Goal: Feedback & Contribution: Leave review/rating

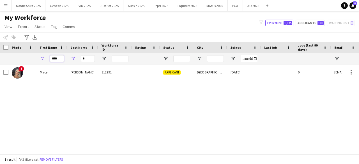
click at [63, 60] on input "****" at bounding box center [57, 58] width 14 height 7
type input "***"
click at [89, 56] on input "*" at bounding box center [88, 58] width 14 height 7
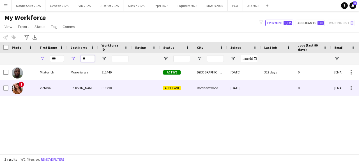
type input "**"
click at [21, 90] on img at bounding box center [17, 88] width 11 height 11
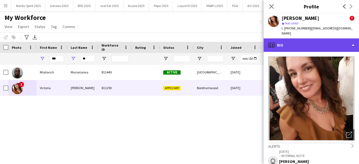
click at [350, 42] on div "profile Bio" at bounding box center [311, 44] width 95 height 13
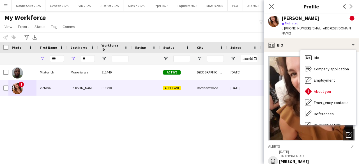
click at [290, 99] on img at bounding box center [311, 98] width 86 height 84
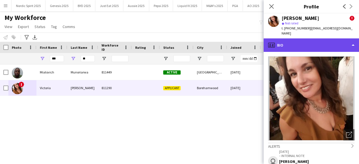
click at [350, 40] on div "profile Bio" at bounding box center [311, 44] width 95 height 13
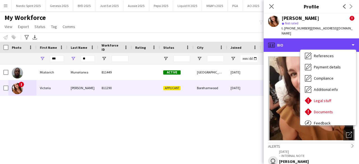
scroll to position [75, 0]
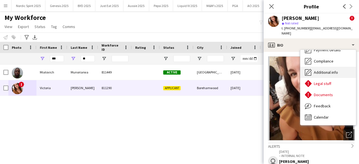
click at [339, 70] on div "Additional info Additional info" at bounding box center [329, 72] width 56 height 11
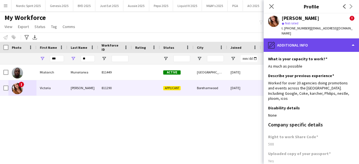
click at [341, 44] on div "pencil4 Additional info" at bounding box center [311, 44] width 95 height 13
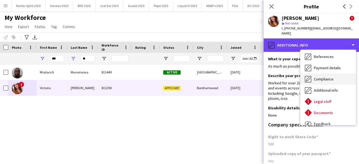
scroll to position [56, 0]
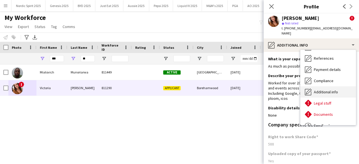
click at [340, 86] on div "Additional info Additional info" at bounding box center [329, 91] width 56 height 11
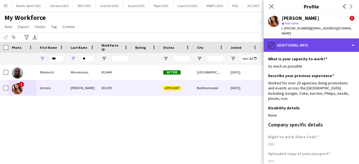
click at [348, 41] on div "pencil4 Additional info" at bounding box center [311, 44] width 95 height 13
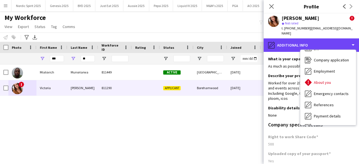
scroll to position [0, 0]
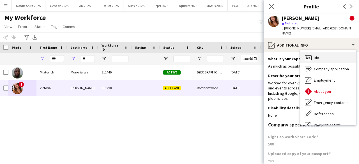
click at [341, 52] on div "Bio Bio" at bounding box center [329, 57] width 56 height 11
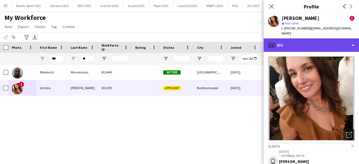
click at [350, 38] on div "profile Bio" at bounding box center [311, 44] width 95 height 13
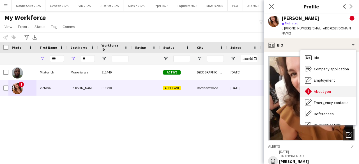
click at [338, 86] on div "About you About you" at bounding box center [329, 91] width 56 height 11
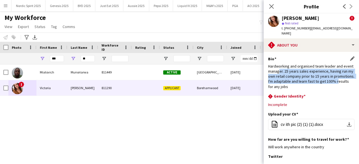
drag, startPoint x: 290, startPoint y: 66, endPoint x: 280, endPoint y: 81, distance: 18.6
click at [280, 81] on div "Hardworking and organised team leader and event manager. 25 years sales experie…" at bounding box center [311, 77] width 86 height 26
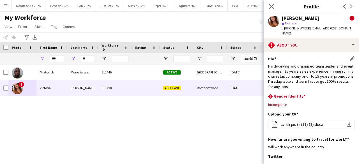
click at [315, 78] on div "Hardworking and organised team leader and event manager. 25 years sales experie…" at bounding box center [311, 77] width 86 height 26
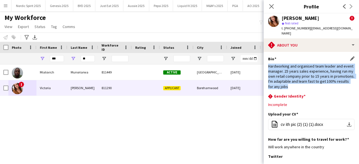
drag, startPoint x: 312, startPoint y: 83, endPoint x: 269, endPoint y: 61, distance: 48.5
click at [269, 64] on div "Hardworking and organised team leader and event manager. 25 years sales experie…" at bounding box center [311, 77] width 86 height 26
drag, startPoint x: 269, startPoint y: 61, endPoint x: 311, endPoint y: 86, distance: 49.1
click at [311, 86] on div "Bio Edit this field Hardworking and organised team leader and event manager. 25…" at bounding box center [311, 74] width 86 height 37
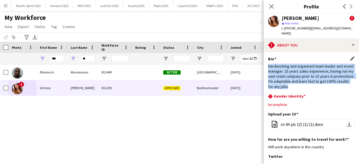
click at [311, 86] on div "Bio Edit this field Hardworking and organised team leader and event manager. 25…" at bounding box center [311, 74] width 86 height 37
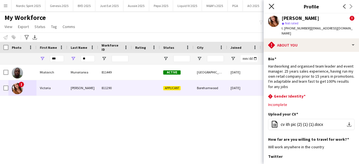
click at [271, 5] on icon at bounding box center [271, 6] width 5 height 5
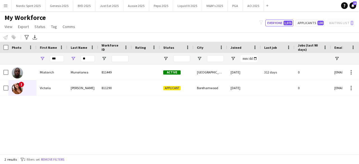
click at [306, 109] on div "[PERSON_NAME] 811449 Active [GEOGRAPHIC_DATA] [DATE] 312 days 0 [EMAIL_ADDRESS]…" at bounding box center [171, 108] width 343 height 86
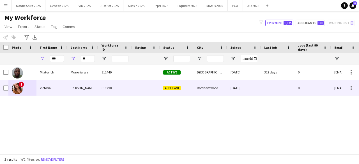
click at [21, 90] on img at bounding box center [17, 88] width 11 height 11
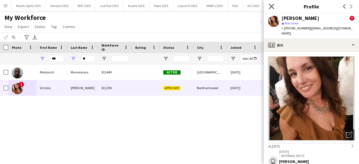
click at [273, 9] on icon "Close pop-in" at bounding box center [271, 6] width 5 height 5
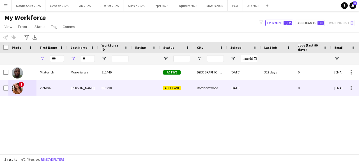
click at [21, 88] on img at bounding box center [17, 88] width 11 height 11
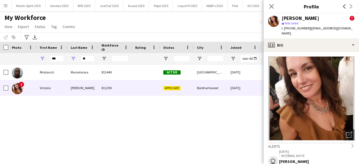
click at [113, 33] on div "Notify workforce Add to tag Select at least one crew to tag him or her. Advance…" at bounding box center [179, 37] width 359 height 9
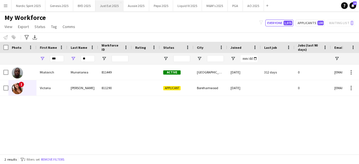
click at [117, 8] on button "Just Eat 2025 Close" at bounding box center [109, 5] width 28 height 11
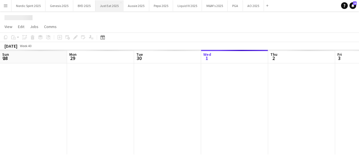
scroll to position [0, 134]
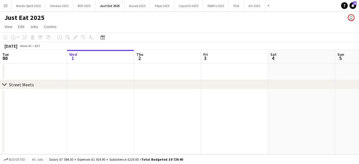
click at [255, 11] on div "Just Eat 2025 user" at bounding box center [179, 16] width 359 height 11
click at [252, 8] on button "AO 2025 Close" at bounding box center [254, 5] width 21 height 11
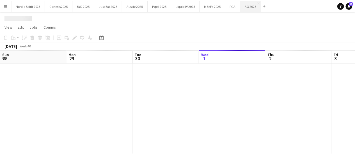
scroll to position [0, 134]
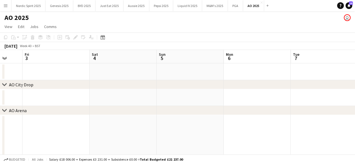
drag, startPoint x: 326, startPoint y: 93, endPoint x: 154, endPoint y: 104, distance: 171.9
click at [144, 105] on app-calendar-viewport "Tue 30 Wed 1 1/1 1 Job Thu 2 Fri 3 Sat 4 Sun 5 Mon 6 Tue 7 Wed 8 4/4 2 Jobs Thu…" at bounding box center [177, 166] width 355 height 233
drag, startPoint x: 231, startPoint y: 102, endPoint x: 134, endPoint y: 103, distance: 97.7
click at [137, 104] on app-calendar-viewport "Tue 30 Wed 1 1/1 1 Job Thu 2 Fri 3 Sat 4 Sun 5 Mon 6 Tue 7 Wed 8 4/4 2 Jobs Thu…" at bounding box center [177, 166] width 355 height 233
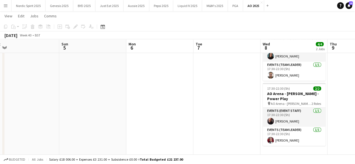
scroll to position [100, 0]
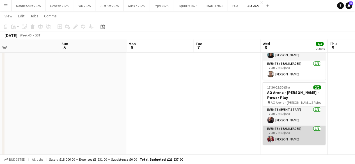
click at [270, 136] on app-user-avatar at bounding box center [270, 139] width 7 height 7
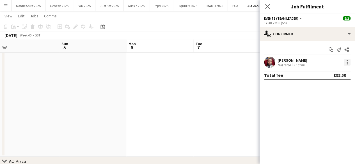
click at [345, 63] on div at bounding box center [347, 62] width 7 height 7
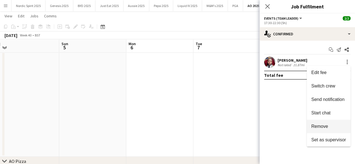
click at [325, 129] on button "Remove" at bounding box center [329, 126] width 44 height 13
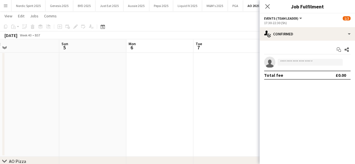
click at [243, 105] on app-date-cell at bounding box center [226, 86] width 67 height 142
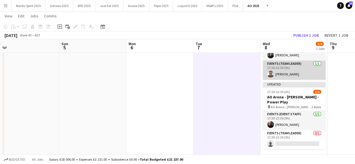
click at [266, 72] on app-card-role "Events (Team Leader) [DATE] 17:30-22:30 (5h) [PERSON_NAME]" at bounding box center [294, 70] width 63 height 19
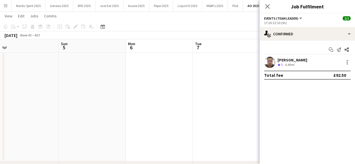
click at [353, 63] on div "[PERSON_NAME] Crew rating 5 4.49mi" at bounding box center [307, 62] width 95 height 11
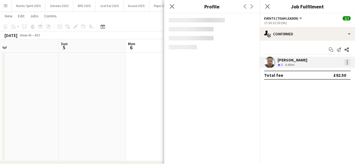
click at [348, 63] on div at bounding box center [347, 62] width 7 height 7
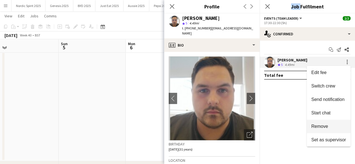
click at [333, 124] on button "Remove" at bounding box center [329, 126] width 44 height 13
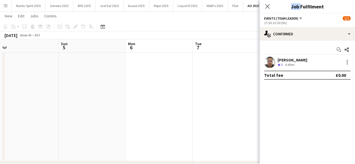
click at [228, 105] on app-date-cell at bounding box center [226, 88] width 67 height 147
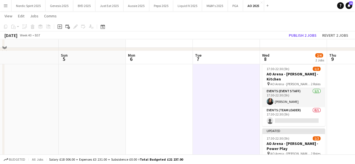
scroll to position [51, 0]
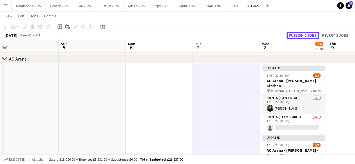
click at [306, 32] on button "Publish 2 jobs" at bounding box center [303, 35] width 32 height 7
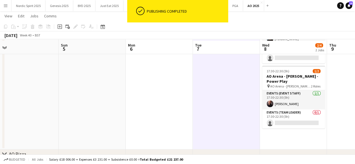
scroll to position [118, 0]
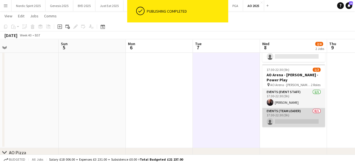
click at [303, 114] on app-card-role "Events (Team Leader) 0/1 17:30-22:30 (5h) single-neutral-actions" at bounding box center [293, 117] width 63 height 19
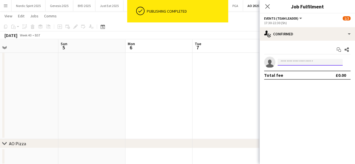
click at [300, 62] on input at bounding box center [310, 62] width 65 height 7
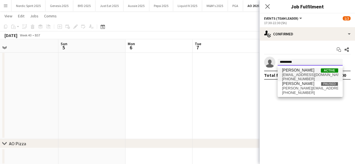
type input "*********"
click at [299, 71] on span "[PERSON_NAME]" at bounding box center [298, 70] width 32 height 5
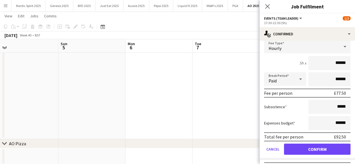
scroll to position [47, 0]
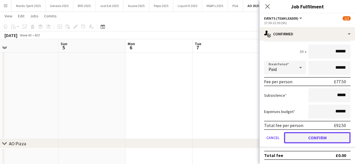
click at [322, 140] on button "Confirm" at bounding box center [317, 137] width 67 height 11
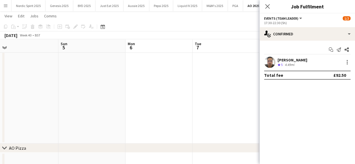
scroll to position [0, 0]
click at [231, 91] on app-date-cell at bounding box center [226, 70] width 67 height 147
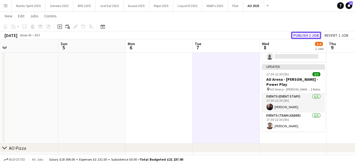
click at [300, 35] on button "Publish 1 job" at bounding box center [306, 35] width 30 height 7
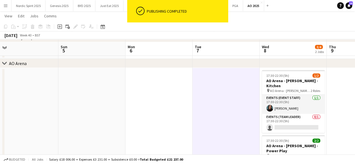
scroll to position [45, 0]
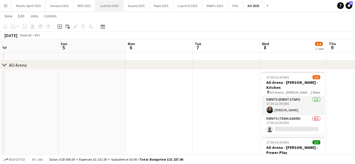
click at [113, 6] on button "Just Eat 2025 Close" at bounding box center [109, 5] width 28 height 11
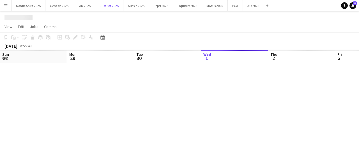
scroll to position [0, 134]
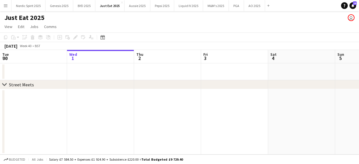
click at [249, 126] on app-date-cell at bounding box center [234, 121] width 67 height 65
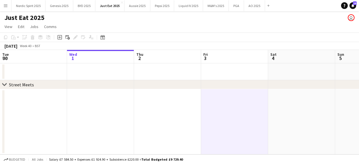
click at [341, 81] on div "chevron-right Street Meets" at bounding box center [179, 84] width 359 height 9
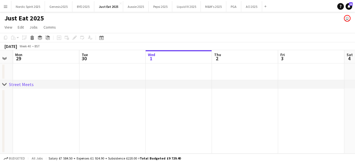
scroll to position [0, 161]
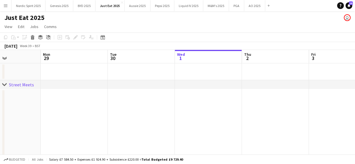
drag, startPoint x: 128, startPoint y: 93, endPoint x: 235, endPoint y: 69, distance: 110.0
click at [235, 69] on app-calendar-viewport "Fri 26 5/6 1 Job Sat 27 1/1 1 Job Sun 28 Mon 29 Tue 30 Wed 1 Thu 2 Fri 3 Sat 4 …" at bounding box center [177, 118] width 355 height 136
drag, startPoint x: 110, startPoint y: 89, endPoint x: 225, endPoint y: 91, distance: 114.3
click at [223, 92] on div "chevron-right Street Meets Fri 26 5/6 1 Job Sat 27 1/1 1 Job Sun 28 Mon 29 Tue …" at bounding box center [177, 118] width 355 height 136
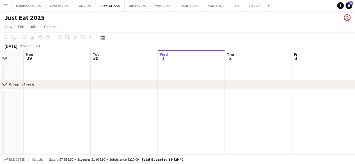
drag, startPoint x: 106, startPoint y: 109, endPoint x: 186, endPoint y: 108, distance: 80.0
click at [168, 114] on app-calendar-viewport "Fri 26 5/6 1 Job Sat 27 1/1 1 Job Sun 28 Mon 29 Tue 30 Wed 1 Thu 2 Fri 3 Sat 4 …" at bounding box center [177, 118] width 355 height 136
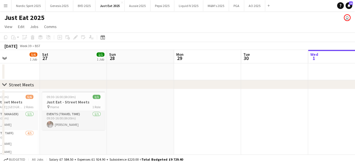
scroll to position [0, 117]
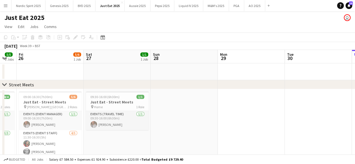
drag, startPoint x: 110, startPoint y: 99, endPoint x: 218, endPoint y: 99, distance: 108.4
click at [218, 99] on app-calendar-viewport "Wed 24 Thu 25 5/5 2 Jobs Fri 26 5/6 1 Job Sat 27 1/1 1 Job Sun 28 Mon 29 Tue 30…" at bounding box center [177, 139] width 355 height 179
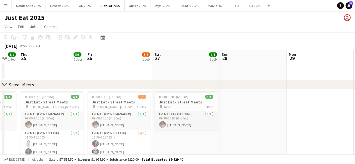
drag, startPoint x: 187, startPoint y: 136, endPoint x: 208, endPoint y: 128, distance: 21.9
click at [208, 128] on app-calendar-viewport "Tue 23 8/8 2 Jobs Wed 24 1/1 1 Job Thu 25 5/5 2 Jobs Fri 26 5/6 1 Job Sat 27 1/…" at bounding box center [177, 151] width 355 height 202
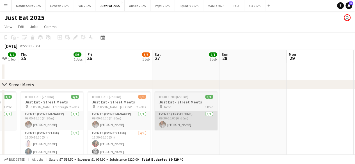
scroll to position [0, 115]
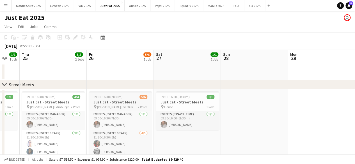
click at [124, 95] on div "09:00-16:30 (7h30m) 5/6" at bounding box center [120, 97] width 63 height 4
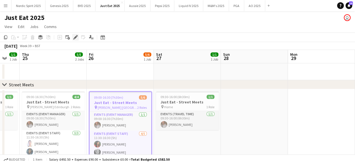
click at [76, 37] on icon at bounding box center [75, 37] width 3 height 3
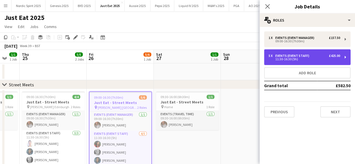
click at [283, 58] on div "11:30-16:30 (5h)" at bounding box center [305, 59] width 72 height 3
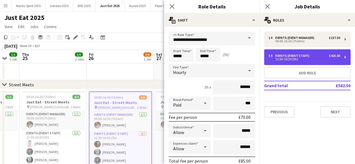
click at [320, 53] on div "5 x Events (Event Staff) £425.00 11:30-16:30 (5h)" at bounding box center [307, 57] width 86 height 16
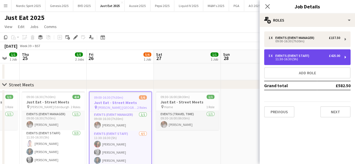
click at [320, 53] on div "5 x Events (Event Staff) £425.00 11:30-16:30 (5h)" at bounding box center [307, 57] width 86 height 16
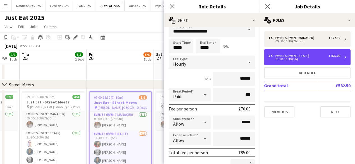
scroll to position [0, 0]
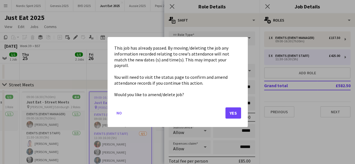
click at [211, 57] on body "Menu Boards Boards Boards All jobs Status Workforce Workforce My Workforce Recr…" at bounding box center [177, 130] width 355 height 261
click at [237, 112] on button "Yes" at bounding box center [233, 113] width 16 height 11
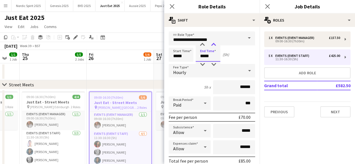
click at [214, 43] on div at bounding box center [213, 45] width 11 height 6
type input "*****"
click at [202, 45] on div at bounding box center [202, 45] width 11 height 6
click at [173, 2] on div "Close pop-in" at bounding box center [172, 6] width 16 height 13
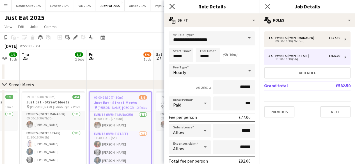
click at [172, 8] on icon "Close pop-in" at bounding box center [171, 6] width 5 height 5
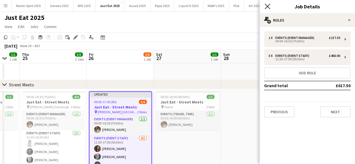
click at [265, 8] on icon at bounding box center [267, 6] width 5 height 5
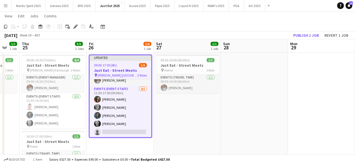
scroll to position [0, 114]
click at [336, 89] on app-date-cell at bounding box center [322, 134] width 67 height 162
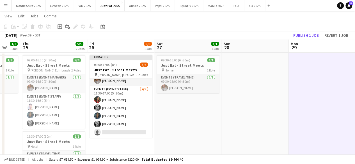
scroll to position [12, 0]
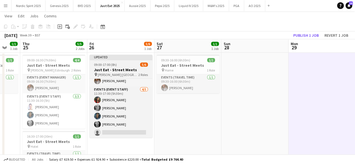
click at [121, 64] on div "09:00-17:00 (8h) 5/6" at bounding box center [121, 65] width 63 height 4
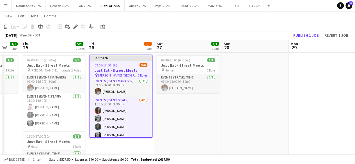
scroll to position [0, 0]
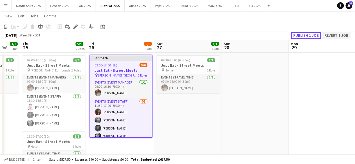
drag, startPoint x: 314, startPoint y: 35, endPoint x: 343, endPoint y: 34, distance: 29.2
click at [343, 34] on div "Publish 1 job Revert 1 job" at bounding box center [321, 35] width 69 height 7
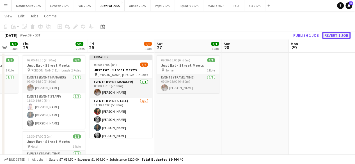
click at [343, 34] on button "Revert 1 job" at bounding box center [336, 35] width 28 height 7
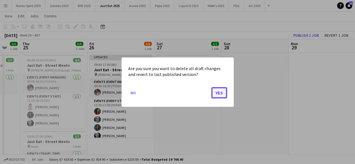
click at [214, 94] on button "Yes" at bounding box center [219, 92] width 16 height 11
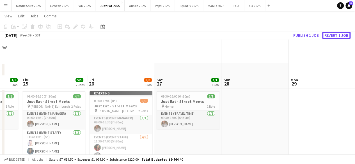
scroll to position [36, 0]
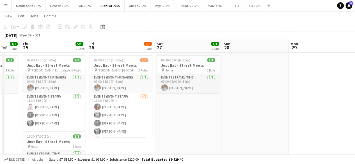
drag, startPoint x: 8, startPoint y: 8, endPoint x: 25, endPoint y: 40, distance: 36.1
click at [8, 8] on button "Menu" at bounding box center [5, 5] width 11 height 11
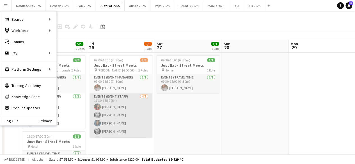
click at [97, 130] on app-user-avatar at bounding box center [97, 131] width 7 height 7
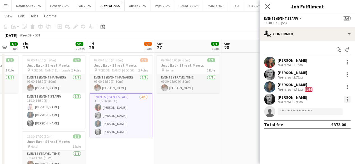
click at [348, 99] on div at bounding box center [347, 99] width 7 height 7
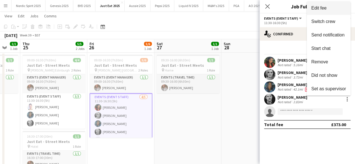
click at [319, 11] on button "Edit fee" at bounding box center [329, 7] width 44 height 13
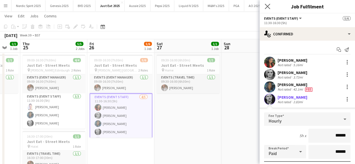
click at [268, 9] on div "Close pop-in" at bounding box center [268, 6] width 16 height 13
click at [268, 9] on app-icon "Close pop-in" at bounding box center [268, 7] width 8 height 8
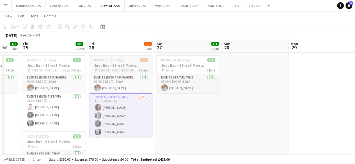
click at [120, 55] on div at bounding box center [121, 55] width 63 height 1
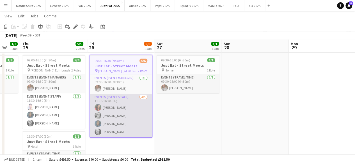
click at [97, 133] on app-user-avatar at bounding box center [98, 132] width 7 height 7
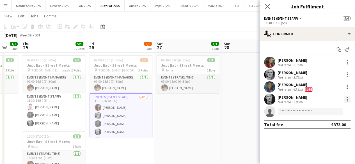
click at [347, 100] on div at bounding box center [347, 99] width 1 height 1
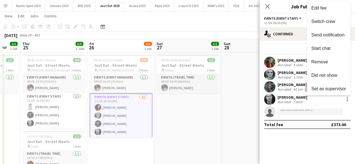
click at [244, 131] on div at bounding box center [177, 82] width 355 height 164
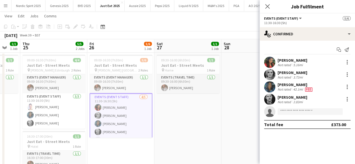
click at [268, 95] on app-user-avatar at bounding box center [269, 99] width 11 height 11
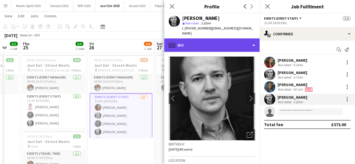
click at [252, 38] on div "profile Bio" at bounding box center [211, 44] width 95 height 13
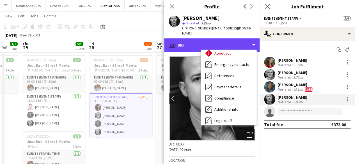
scroll to position [75, 0]
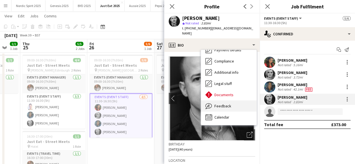
click at [234, 101] on div "Feedback Feedback" at bounding box center [229, 106] width 56 height 11
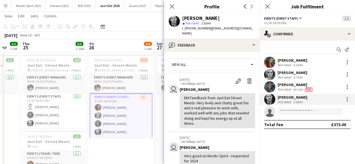
drag, startPoint x: 260, startPoint y: 87, endPoint x: 259, endPoint y: 115, distance: 27.3
click at [260, 129] on div "Start chat Send notification [PERSON_NAME] Not rated 5.16mi [PERSON_NAME] Not r…" at bounding box center [307, 87] width 95 height 93
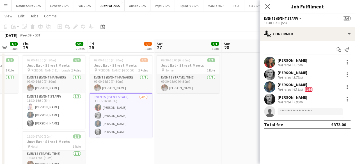
click at [272, 98] on app-user-avatar at bounding box center [269, 99] width 11 height 11
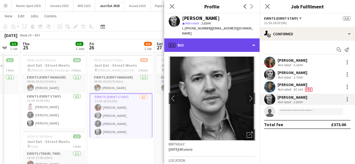
click at [252, 38] on div "profile Bio" at bounding box center [211, 44] width 95 height 13
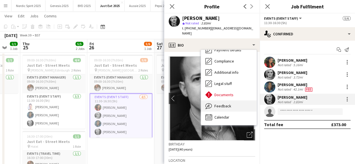
click at [243, 105] on div "Feedback Feedback" at bounding box center [229, 106] width 56 height 11
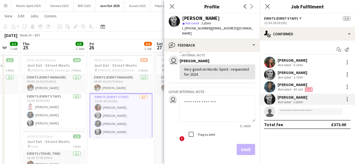
scroll to position [91, 0]
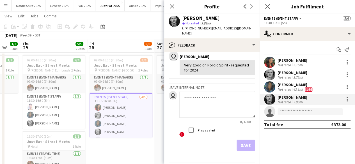
click at [228, 92] on textarea at bounding box center [217, 104] width 76 height 27
paste textarea "**********"
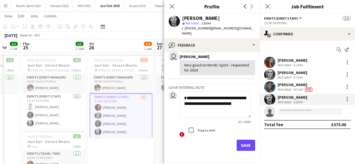
click at [183, 97] on textarea "**********" at bounding box center [215, 104] width 72 height 27
click at [220, 99] on textarea "**********" at bounding box center [215, 104] width 72 height 27
click at [231, 102] on textarea "**********" at bounding box center [215, 104] width 72 height 27
click at [231, 110] on textarea "**********" at bounding box center [215, 104] width 72 height 27
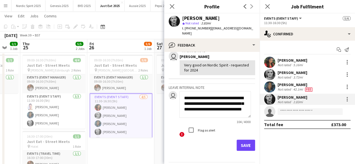
click at [238, 106] on textarea "**********" at bounding box center [215, 104] width 72 height 27
type textarea "**********"
click at [237, 140] on button "Save" at bounding box center [246, 145] width 19 height 11
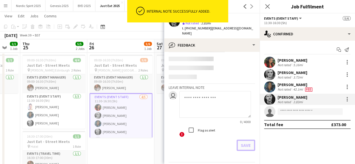
scroll to position [139, 0]
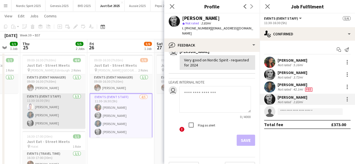
click at [25, 107] on app-card-role "Events (Event Staff) [DATE] 11:30-16:30 (5h) [PERSON_NAME] [PERSON_NAME] [PERSO…" at bounding box center [53, 111] width 63 height 35
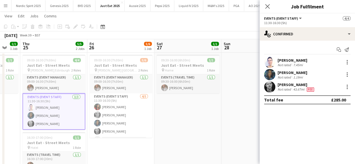
click at [29, 106] on app-user-avatar at bounding box center [31, 107] width 7 height 7
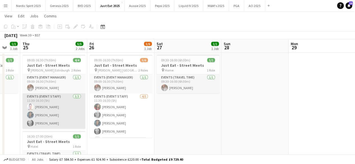
click at [29, 106] on app-user-avatar at bounding box center [30, 107] width 7 height 7
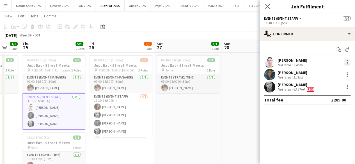
click at [348, 62] on div at bounding box center [347, 62] width 7 height 7
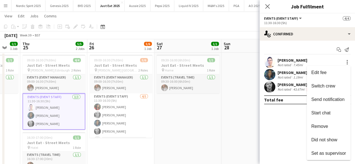
click at [269, 63] on div at bounding box center [177, 82] width 355 height 164
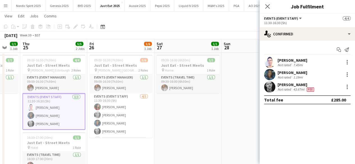
click at [269, 63] on app-user-avatar at bounding box center [269, 62] width 11 height 11
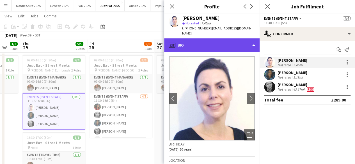
click at [251, 41] on div "profile Bio" at bounding box center [211, 44] width 95 height 13
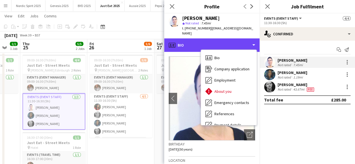
scroll to position [75, 0]
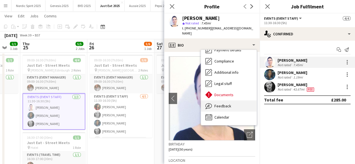
click at [232, 102] on div "Feedback Feedback" at bounding box center [229, 106] width 56 height 11
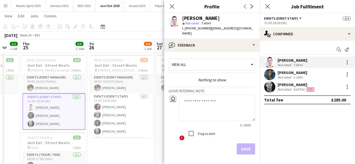
click at [220, 98] on textarea at bounding box center [217, 108] width 76 height 27
paste textarea "**********"
click at [183, 95] on textarea "**********" at bounding box center [217, 108] width 76 height 27
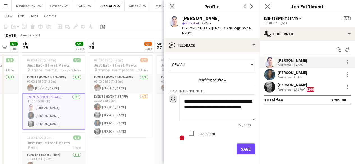
click at [233, 108] on textarea "**********" at bounding box center [217, 108] width 76 height 27
click at [202, 102] on textarea "**********" at bounding box center [217, 108] width 76 height 27
click at [233, 108] on textarea "**********" at bounding box center [217, 108] width 76 height 27
type textarea "**********"
click at [239, 146] on button "Save" at bounding box center [246, 148] width 19 height 11
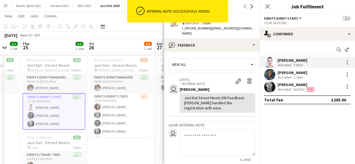
click at [150, 147] on app-date-cell "09:00-16:30 (7h30m) 5/6 Just Eat - Street Meets pin [PERSON_NAME] Glasgow 2 Rol…" at bounding box center [120, 134] width 67 height 162
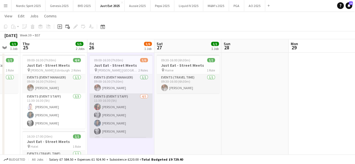
click at [98, 107] on app-user-avatar at bounding box center [97, 107] width 7 height 7
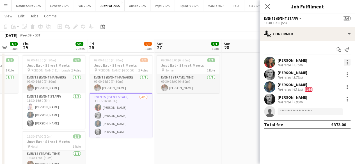
click at [347, 63] on div at bounding box center [347, 62] width 7 height 7
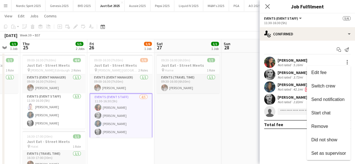
click at [274, 59] on div at bounding box center [177, 82] width 355 height 164
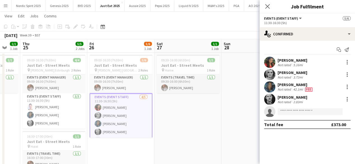
click at [274, 59] on app-user-avatar at bounding box center [269, 62] width 11 height 11
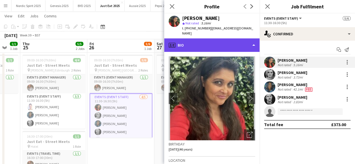
click at [256, 42] on div "profile Bio" at bounding box center [211, 44] width 95 height 13
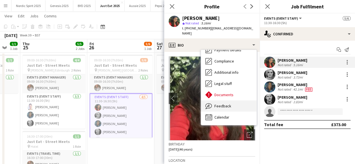
click at [236, 105] on div "Feedback Feedback" at bounding box center [229, 106] width 56 height 11
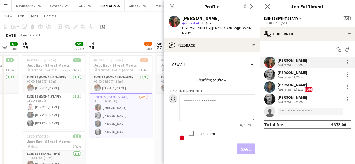
click at [217, 95] on textarea at bounding box center [217, 108] width 76 height 27
paste textarea "**********"
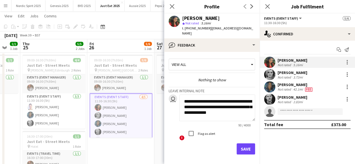
scroll to position [0, 0]
click at [234, 96] on textarea "**********" at bounding box center [215, 108] width 72 height 27
click at [226, 112] on textarea "**********" at bounding box center [215, 108] width 72 height 27
click at [240, 96] on textarea "**********" at bounding box center [215, 108] width 72 height 27
click at [223, 114] on textarea "**********" at bounding box center [215, 108] width 72 height 27
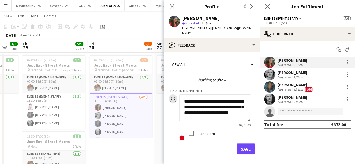
type textarea "**********"
click at [237, 143] on button "Save" at bounding box center [246, 148] width 19 height 11
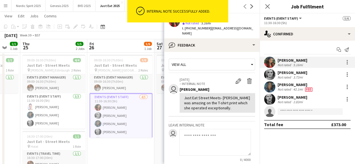
click at [158, 149] on app-date-cell "09:30-16:00 (6h30m) 1/1 Just Eat - Street Meets pin Home 1 Role Events (Travel …" at bounding box center [187, 134] width 67 height 162
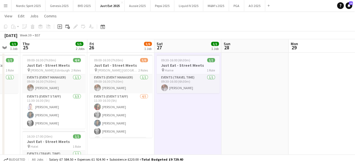
click at [7, 8] on app-icon "Menu" at bounding box center [5, 5] width 4 height 4
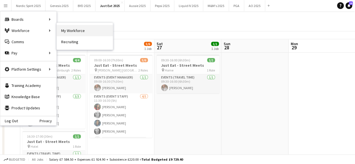
click at [66, 28] on link "My Workforce" at bounding box center [85, 30] width 56 height 11
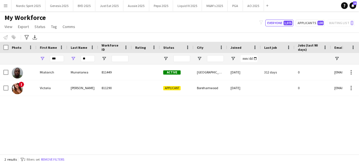
click at [61, 54] on div "***" at bounding box center [57, 58] width 14 height 11
click at [61, 60] on input "***" at bounding box center [57, 58] width 14 height 7
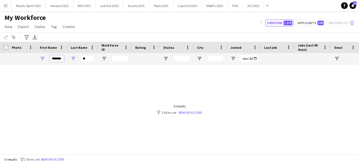
type input "*******"
click at [88, 59] on input "**" at bounding box center [88, 58] width 14 height 7
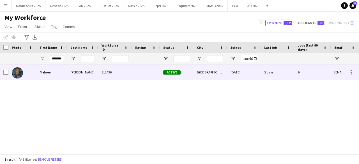
click at [17, 73] on img at bounding box center [17, 72] width 11 height 11
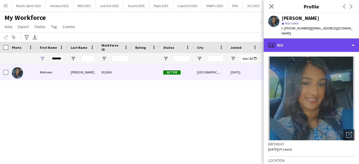
click at [320, 38] on div "profile Bio" at bounding box center [311, 44] width 95 height 13
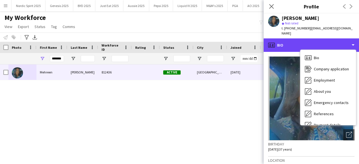
scroll to position [75, 0]
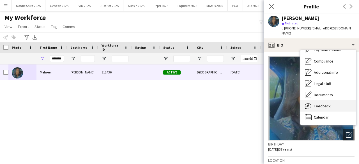
click at [337, 104] on div "Feedback Feedback" at bounding box center [329, 106] width 56 height 11
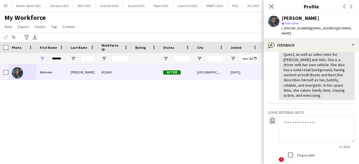
scroll to position [94, 0]
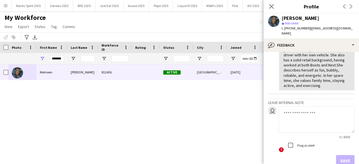
click at [320, 106] on textarea at bounding box center [317, 119] width 76 height 27
paste textarea "**********"
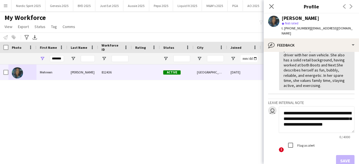
scroll to position [0, 0]
click at [284, 106] on textarea "**********" at bounding box center [315, 119] width 72 height 27
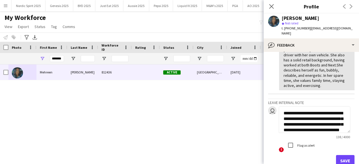
scroll to position [15, 0]
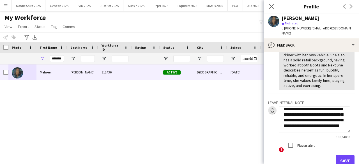
click at [292, 136] on div "**********" at bounding box center [317, 129] width 76 height 47
type textarea "**********"
click at [344, 154] on button "Save" at bounding box center [345, 160] width 19 height 11
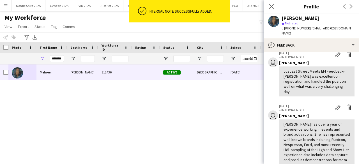
scroll to position [0, 0]
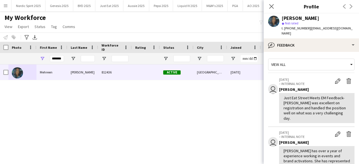
click at [269, 1] on div "Close pop-in" at bounding box center [272, 6] width 16 height 13
click at [271, 5] on icon "Close pop-in" at bounding box center [271, 6] width 5 height 5
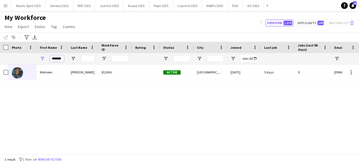
click at [58, 58] on input "*******" at bounding box center [57, 58] width 14 height 7
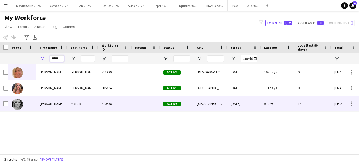
type input "*****"
click at [20, 105] on img at bounding box center [17, 104] width 11 height 11
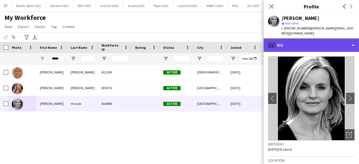
click at [287, 40] on div "profile Bio" at bounding box center [311, 44] width 95 height 13
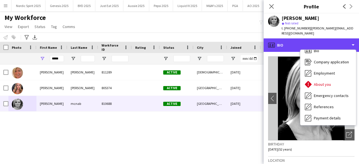
scroll to position [75, 0]
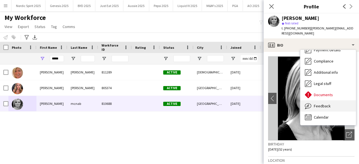
click at [330, 104] on span "Feedback" at bounding box center [322, 106] width 17 height 5
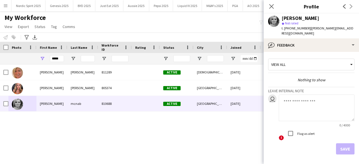
click at [314, 97] on textarea at bounding box center [317, 108] width 76 height 27
paste textarea "**********"
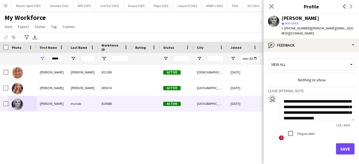
scroll to position [11, 0]
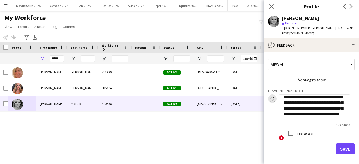
click at [321, 95] on textarea "**********" at bounding box center [315, 108] width 72 height 27
type textarea "**********"
click at [339, 143] on button "Save" at bounding box center [345, 148] width 19 height 11
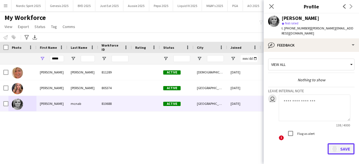
scroll to position [0, 0]
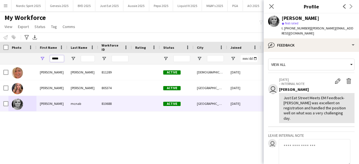
click at [61, 58] on input "*****" at bounding box center [57, 58] width 14 height 7
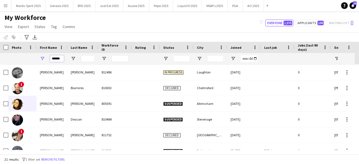
type input "******"
click at [92, 60] on input "Last Name Filter Input" at bounding box center [88, 58] width 14 height 7
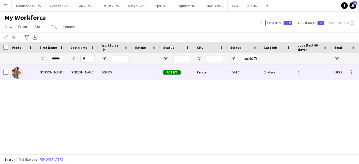
type input "**"
click at [20, 73] on img at bounding box center [17, 72] width 11 height 11
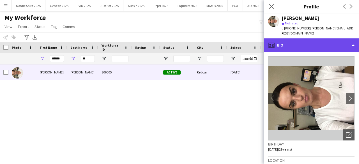
click at [307, 48] on div "profile Bio" at bounding box center [311, 44] width 95 height 13
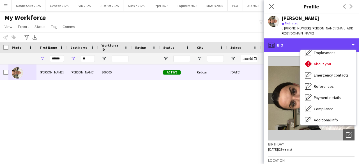
scroll to position [75, 0]
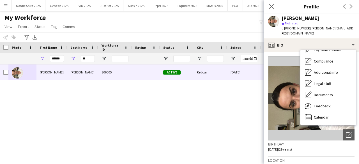
click at [311, 147] on div "Birthday [DEMOGRAPHIC_DATA] (29 years)" at bounding box center [311, 149] width 86 height 16
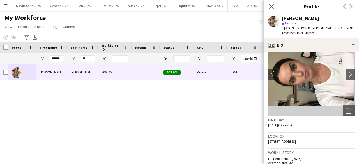
scroll to position [29, 0]
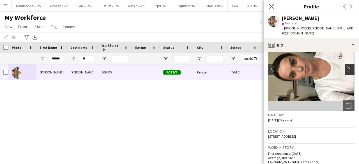
click at [347, 69] on app-icon "chevron-right" at bounding box center [351, 69] width 9 height 6
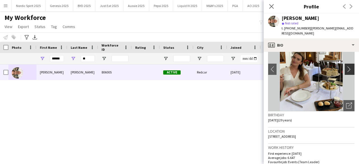
click at [347, 69] on app-icon "chevron-right" at bounding box center [351, 69] width 9 height 6
